Goal: Task Accomplishment & Management: Manage account settings

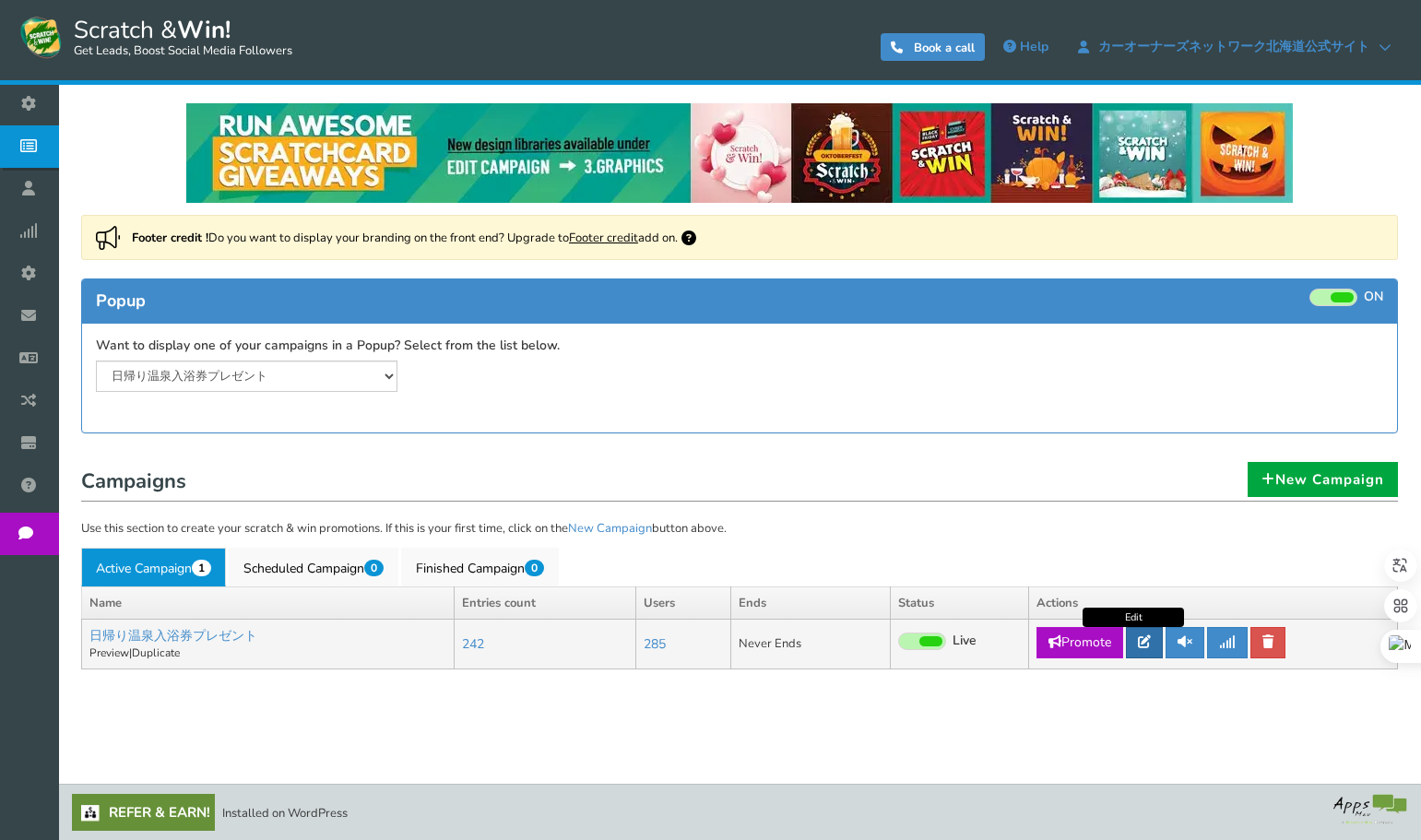
click at [1147, 646] on icon at bounding box center [1144, 642] width 13 height 13
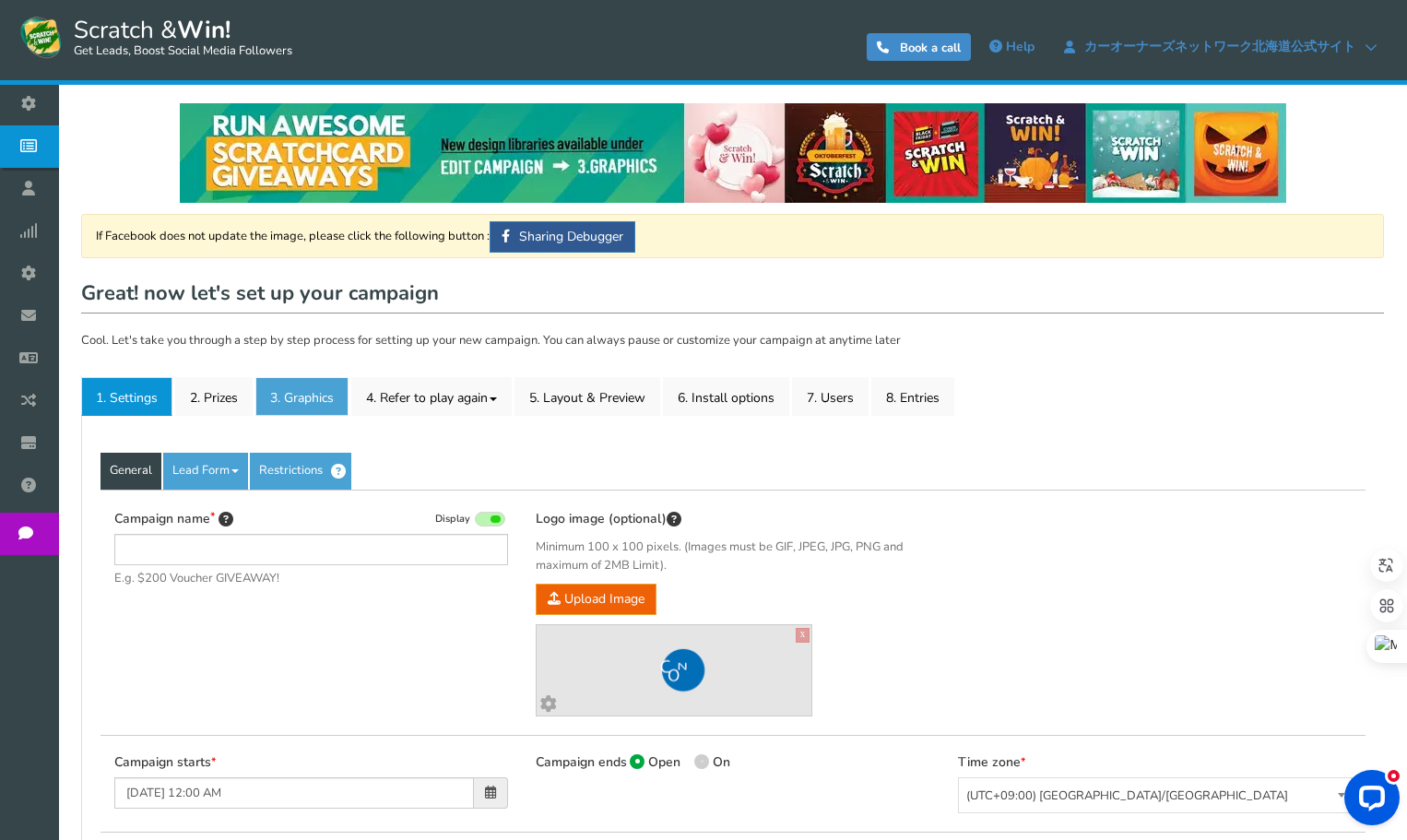
type input "日帰り温泉入浴券プレゼント"
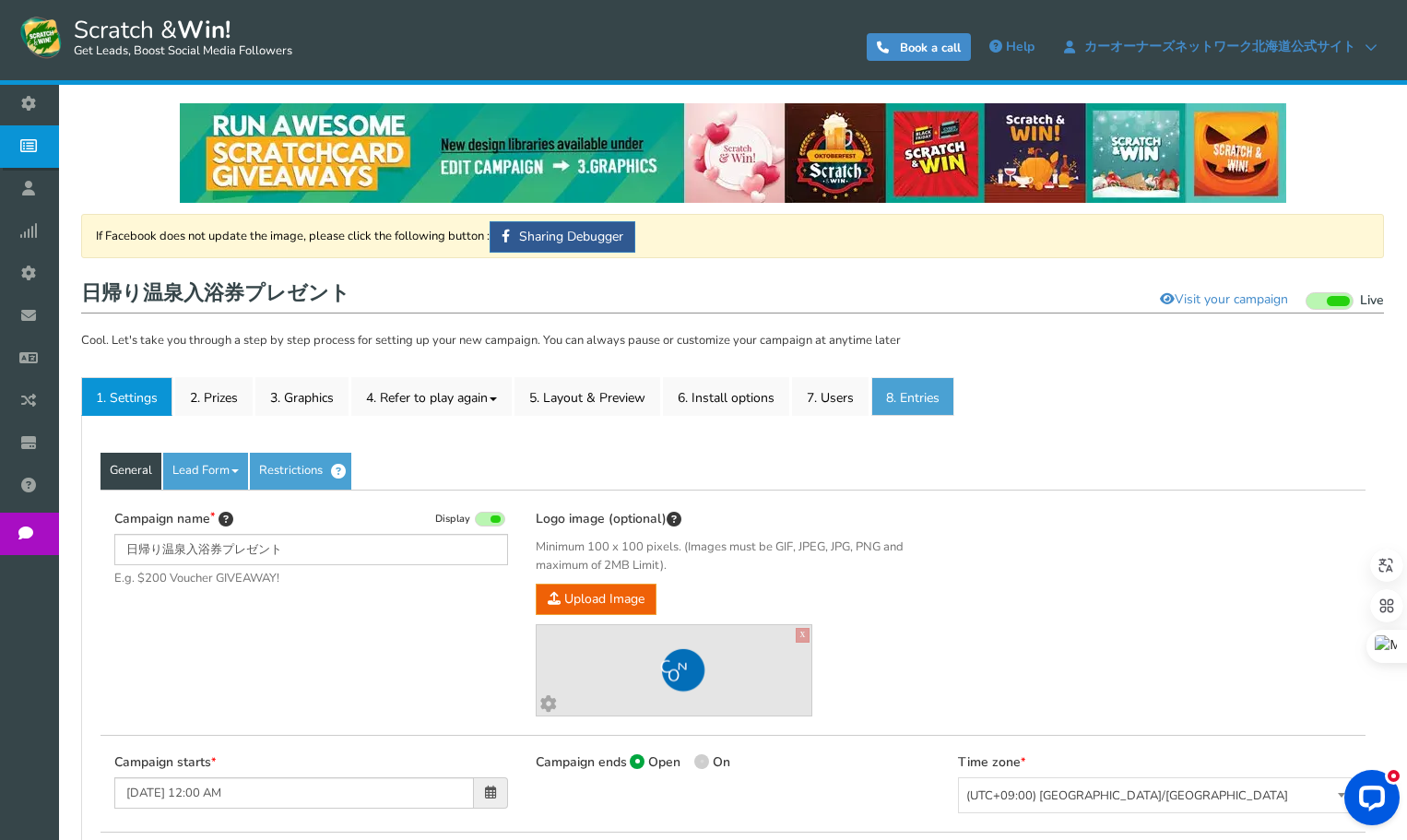
click at [938, 393] on link "8. Entries" at bounding box center [913, 396] width 83 height 39
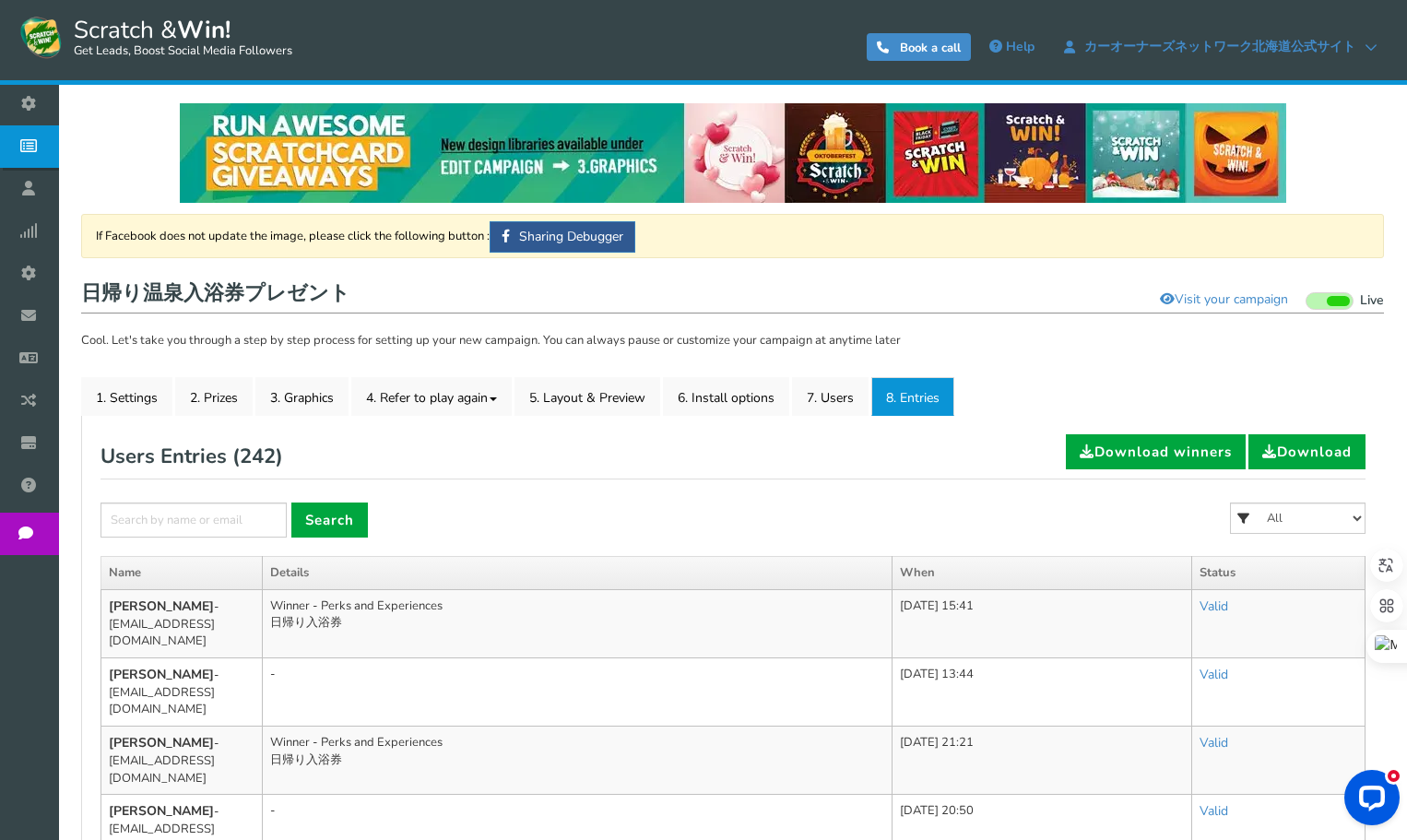
click at [298, 692] on td "-" at bounding box center [578, 691] width 630 height 69
click at [272, 748] on td "Winner - Perks and Experiences 日帰り入浴券" at bounding box center [578, 760] width 630 height 69
click at [297, 706] on td "-" at bounding box center [578, 691] width 630 height 69
click at [300, 690] on td "-" at bounding box center [578, 691] width 630 height 69
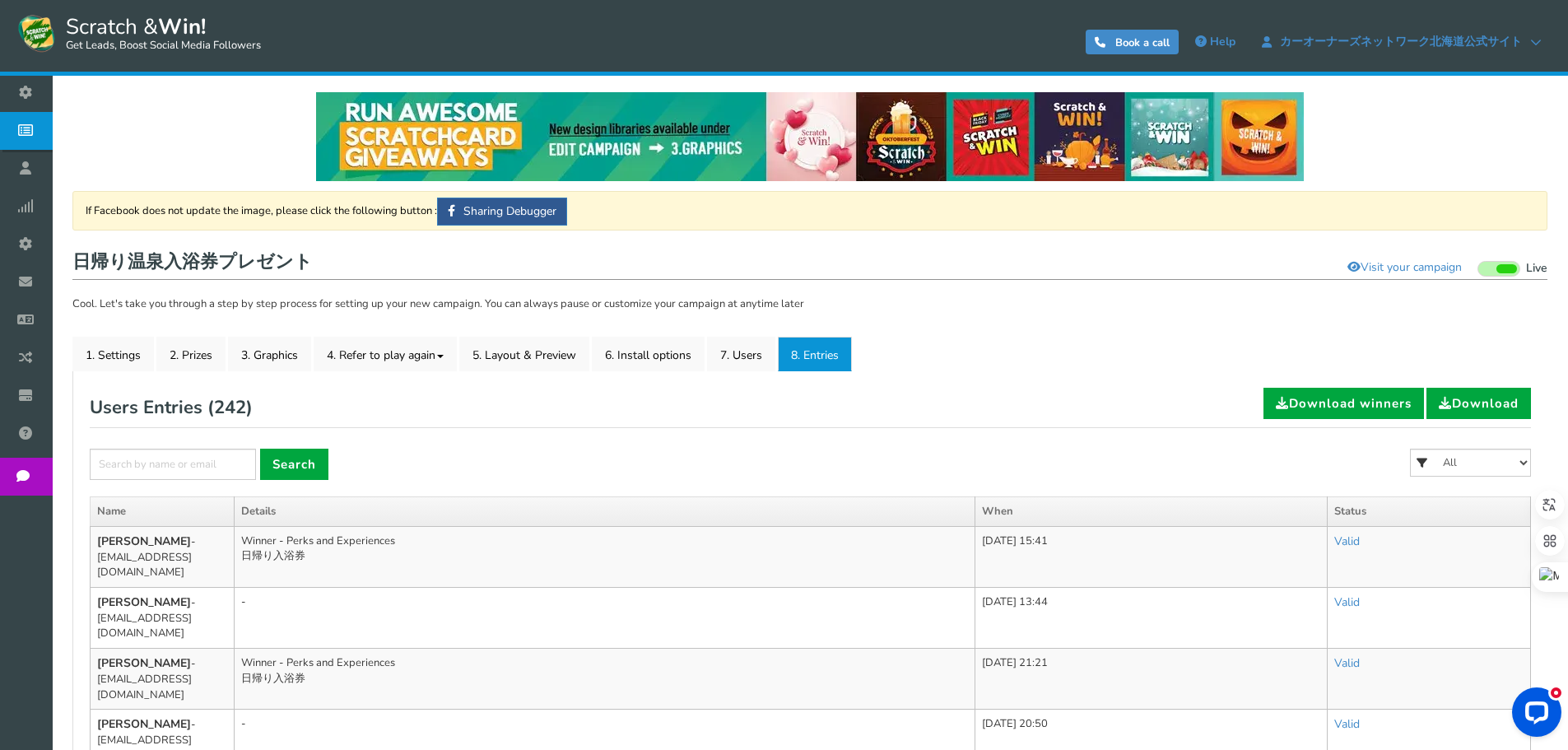
click at [445, 590] on td "-" at bounding box center [605, 617] width 741 height 61
